Goal: Information Seeking & Learning: Find specific fact

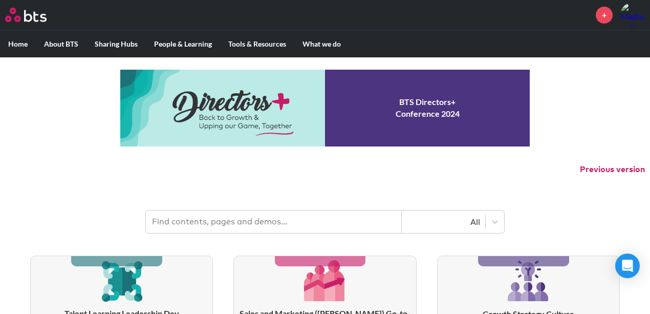
click at [270, 221] on input "text" at bounding box center [274, 221] width 256 height 23
paste input "Pluxee"
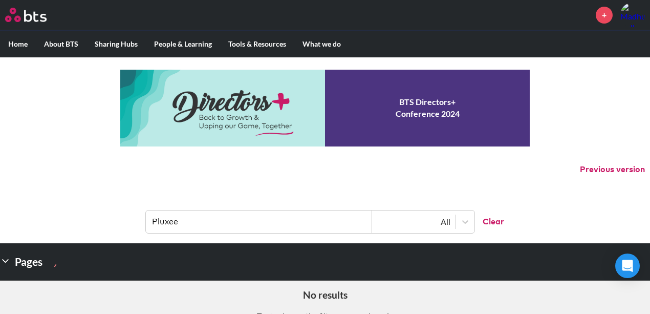
drag, startPoint x: 178, startPoint y: 220, endPoint x: 116, endPoint y: 216, distance: 62.5
click at [116, 216] on header "Pluxee All Clear" at bounding box center [325, 216] width 650 height 53
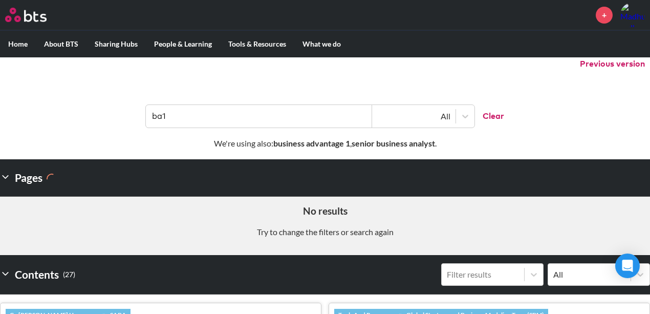
scroll to position [68, 0]
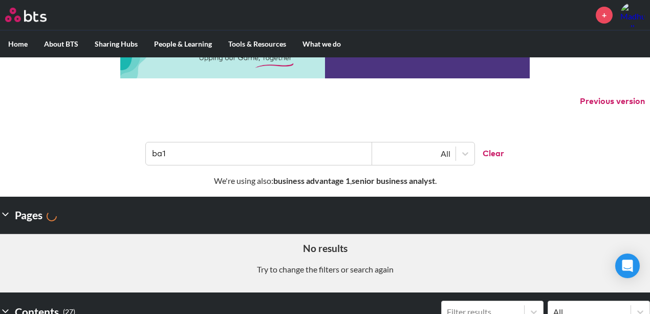
drag, startPoint x: 157, startPoint y: 154, endPoint x: 125, endPoint y: 152, distance: 32.3
click at [127, 154] on header "ba1 All Clear" at bounding box center [325, 148] width 650 height 53
paste input "Pluxee"
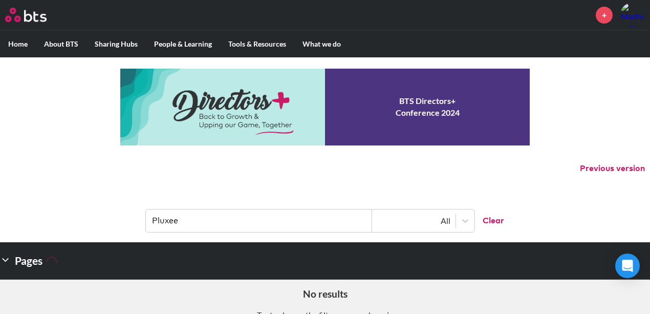
scroll to position [0, 0]
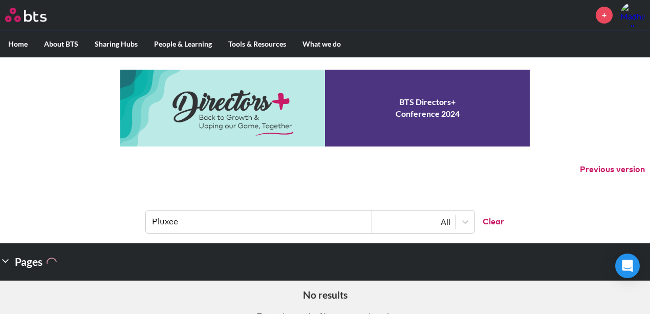
click at [141, 219] on header "Pluxee All Clear" at bounding box center [325, 216] width 650 height 53
click at [199, 217] on input "Pluxee" at bounding box center [259, 221] width 226 height 23
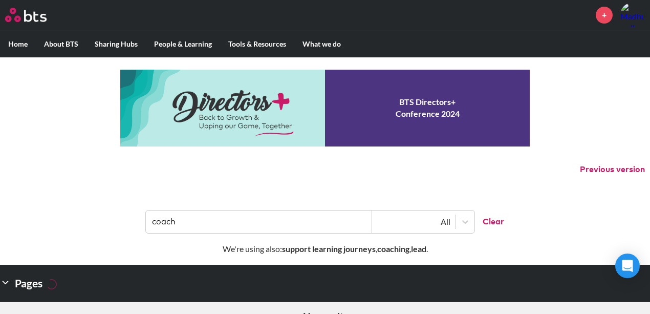
type input "coach"
